Goal: Task Accomplishment & Management: Manage account settings

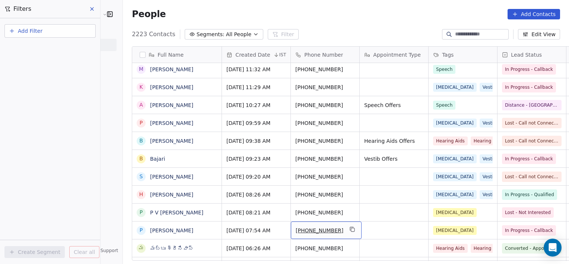
scroll to position [39, 0]
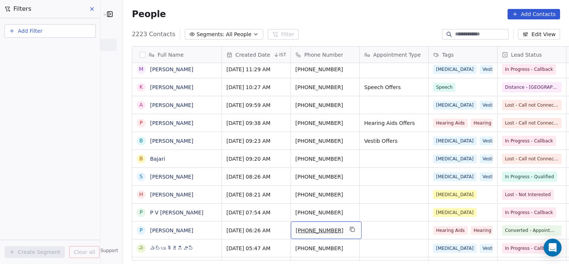
click at [480, 31] on input at bounding box center [481, 34] width 52 height 7
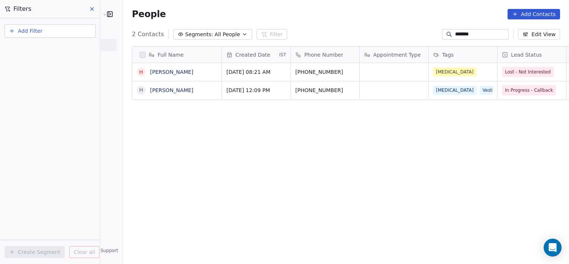
scroll to position [227, 463]
type input "*******"
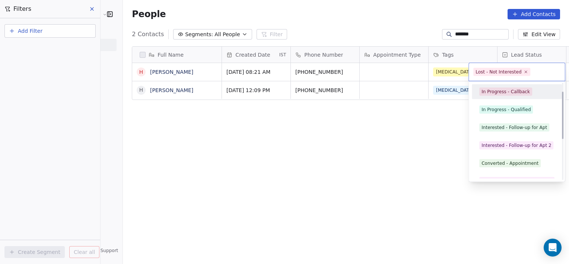
scroll to position [0, 0]
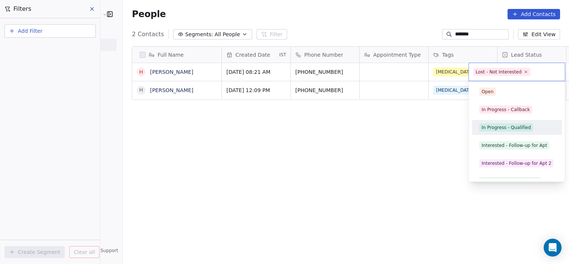
click at [505, 126] on div "In Progress - Qualified" at bounding box center [506, 127] width 49 height 7
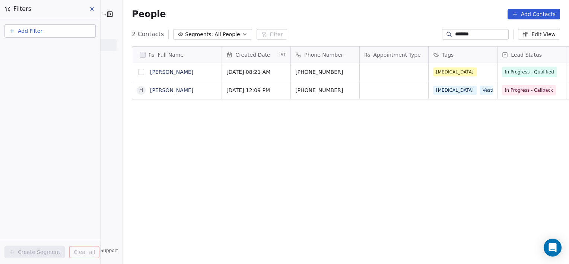
click at [138, 71] on button "grid" at bounding box center [141, 72] width 6 height 6
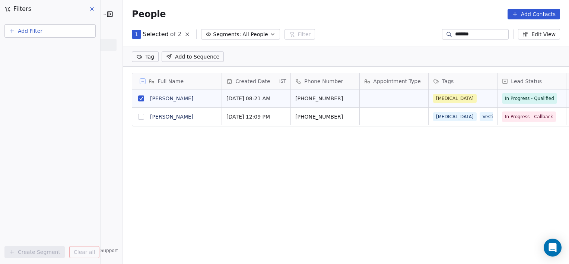
scroll to position [6, 6]
click at [150, 101] on link "[PERSON_NAME]" at bounding box center [171, 98] width 43 height 6
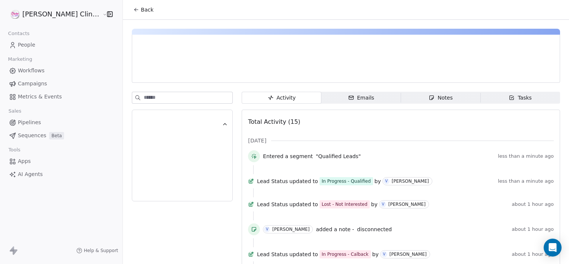
click at [429, 101] on div "Notes" at bounding box center [441, 98] width 24 height 8
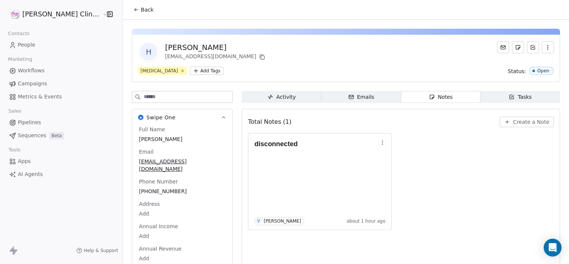
click at [506, 122] on icon "button" at bounding box center [508, 122] width 6 height 6
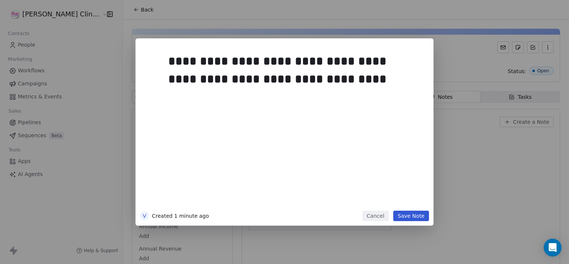
click at [404, 214] on button "Save Note" at bounding box center [412, 216] width 36 height 10
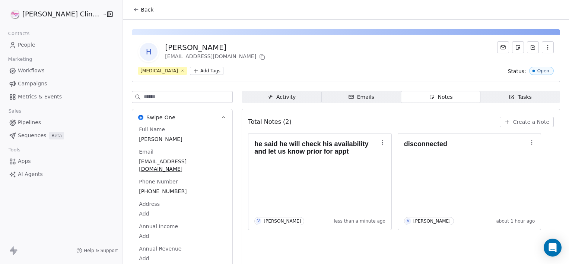
click at [133, 12] on icon at bounding box center [136, 10] width 6 height 6
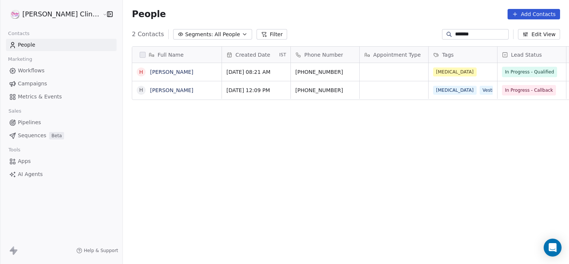
scroll to position [227, 463]
click at [490, 35] on input "*******" at bounding box center [481, 34] width 52 height 7
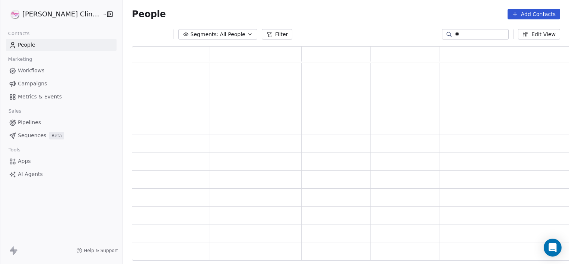
scroll to position [209, 445]
type input "*"
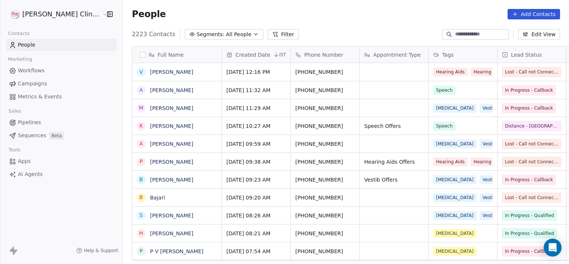
scroll to position [227, 463]
